Goal: Task Accomplishment & Management: Use online tool/utility

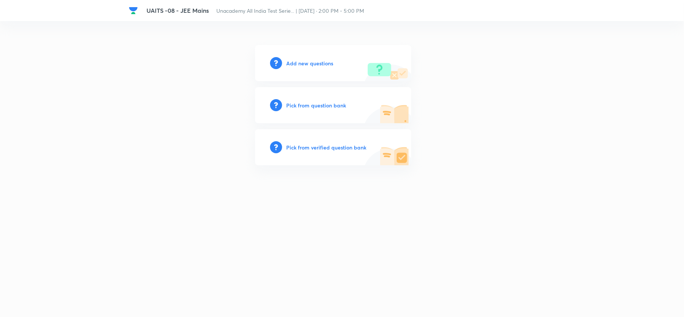
click at [301, 60] on h6 "Add new questions" at bounding box center [310, 63] width 47 height 8
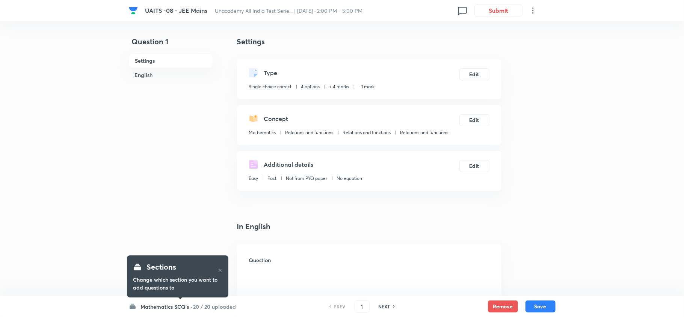
checkbox input "true"
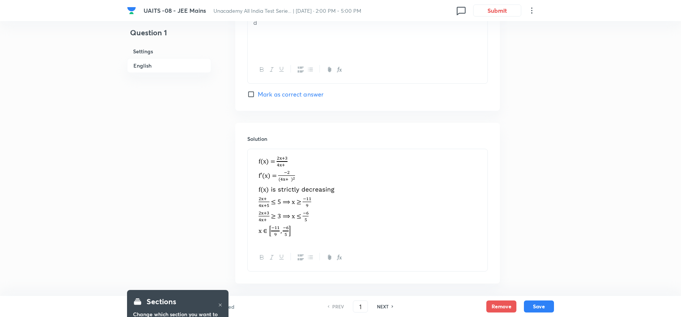
scroll to position [755, 0]
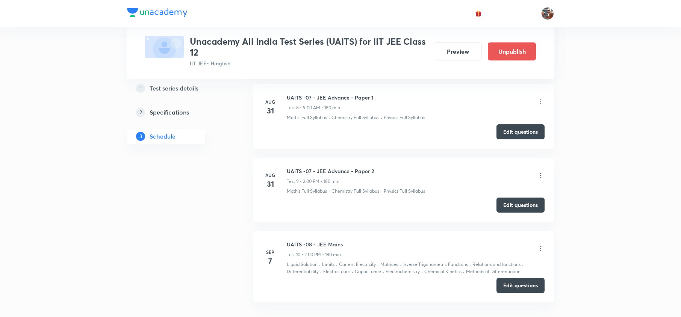
scroll to position [1225, 0]
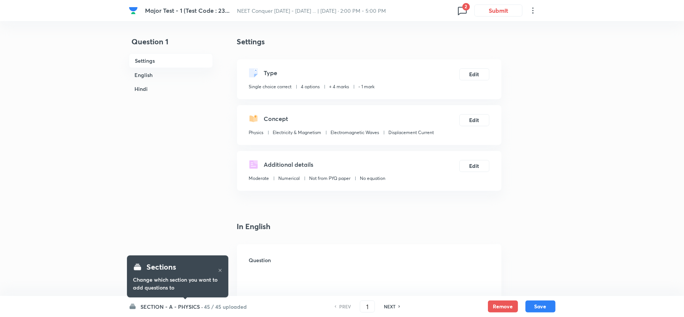
checkbox input "true"
